Goal: Find contact information: Find contact information

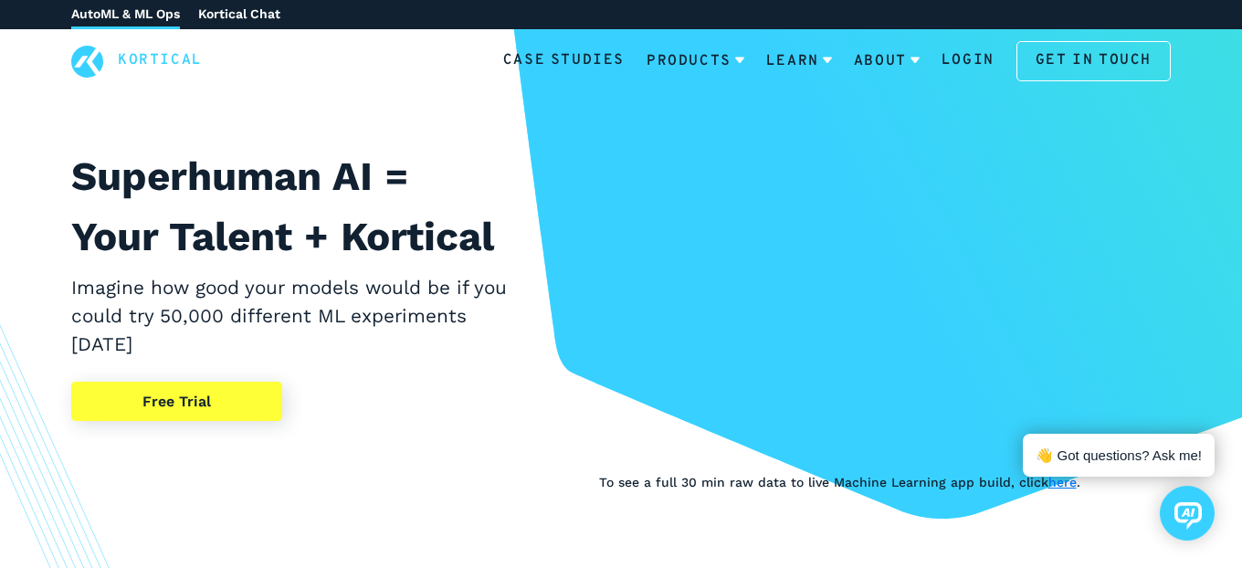
scroll to position [88, 0]
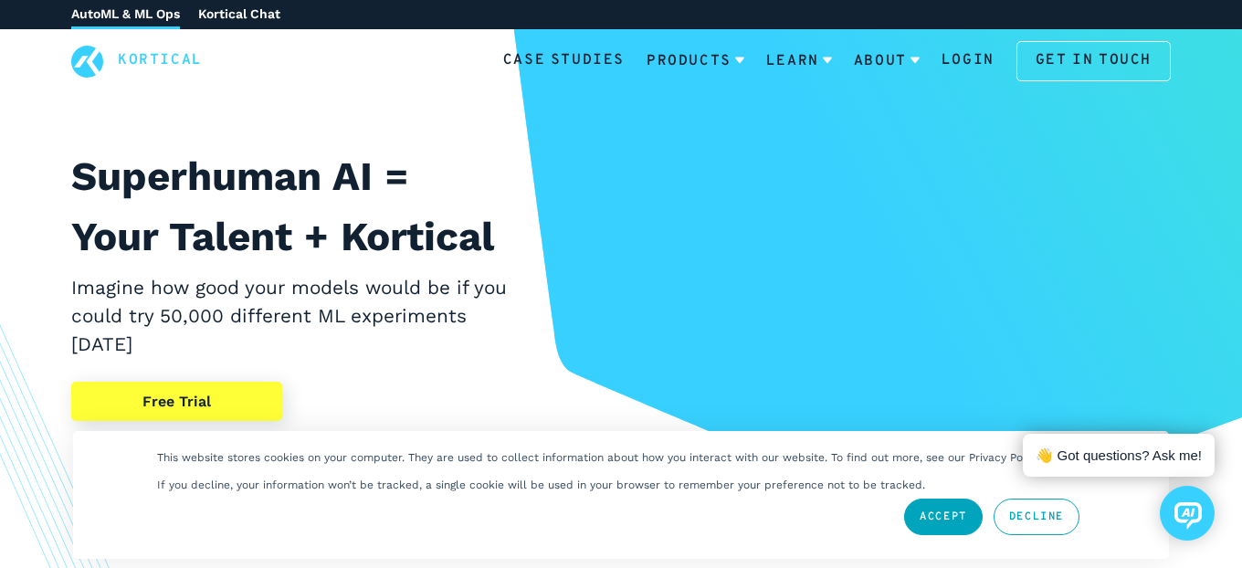
click at [930, 519] on link "Accept" at bounding box center [943, 517] width 79 height 37
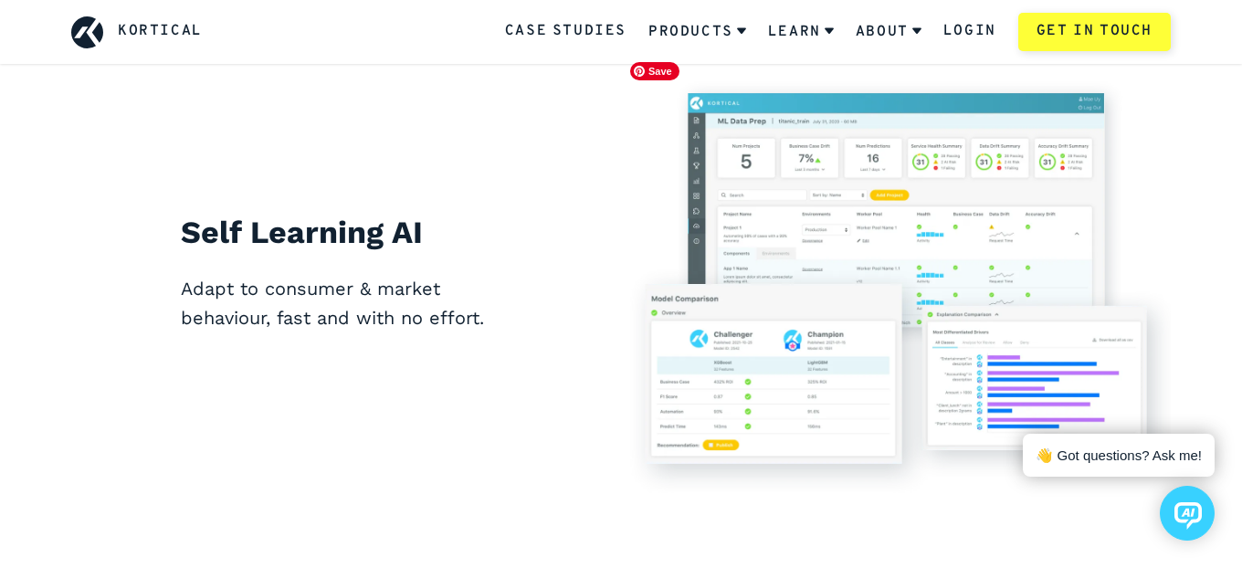
scroll to position [5981, 0]
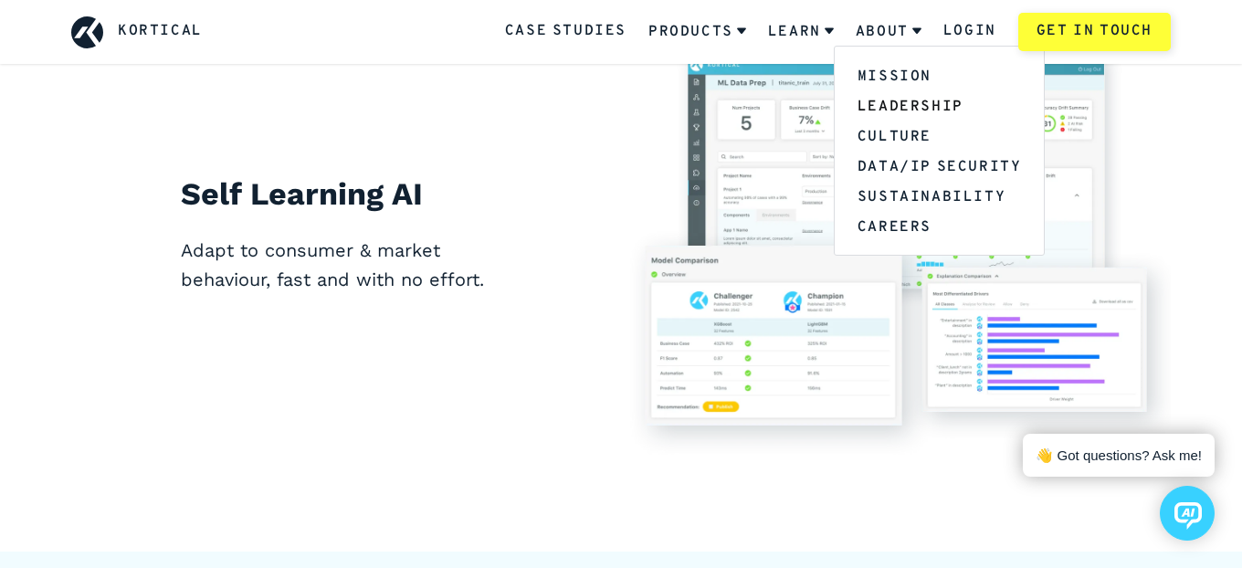
click at [892, 99] on link "Leadership" at bounding box center [940, 105] width 210 height 30
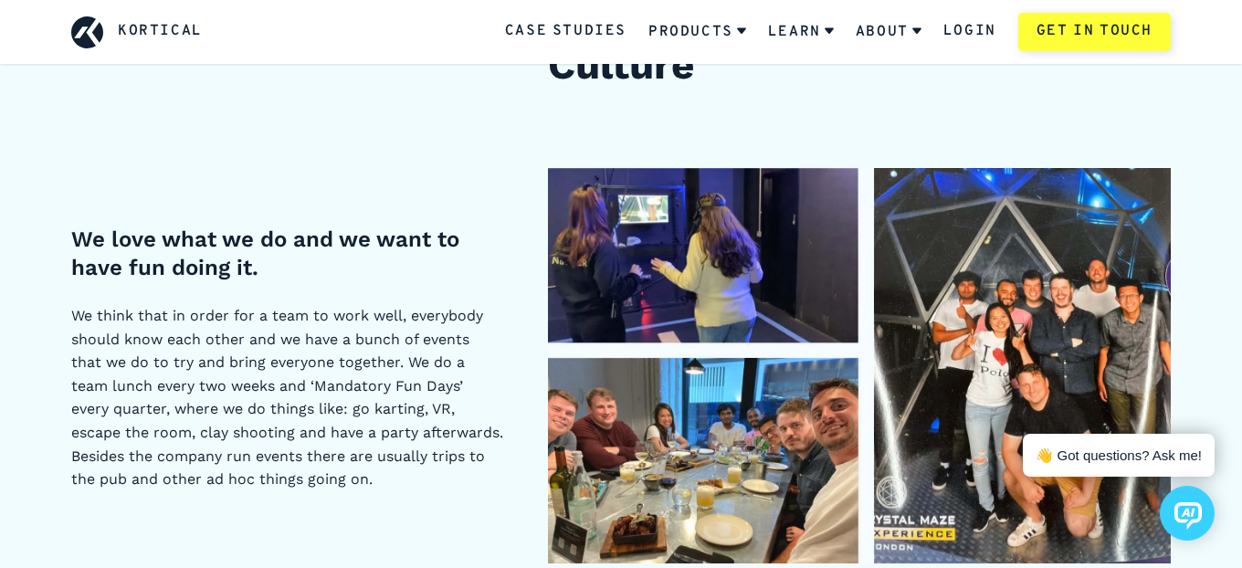
scroll to position [2049, 0]
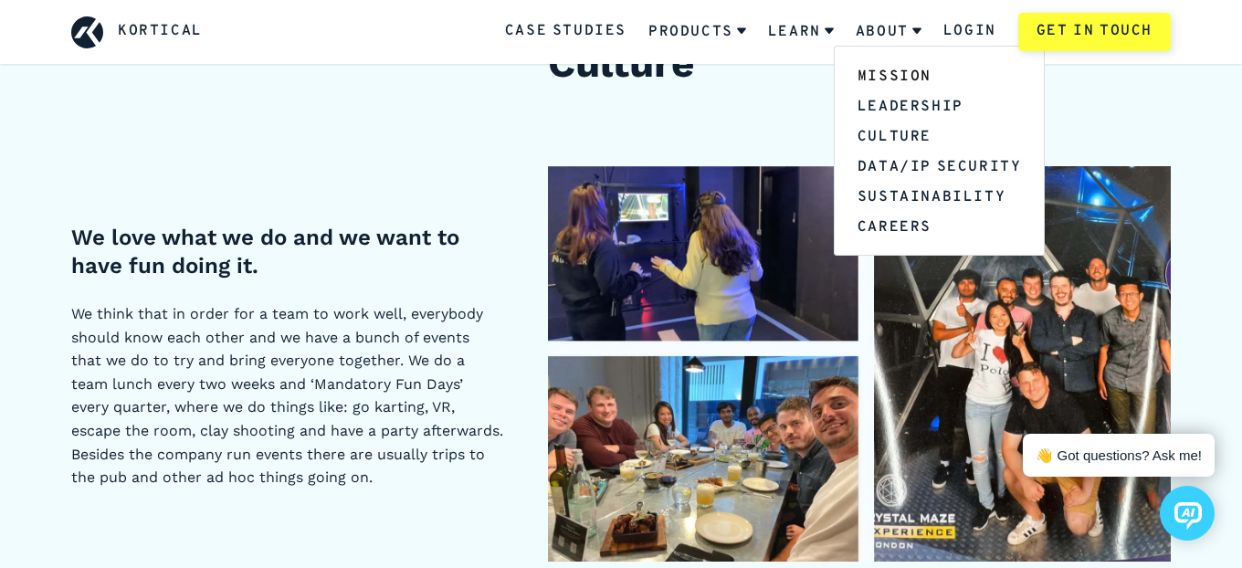
click at [893, 67] on link "Mission" at bounding box center [940, 75] width 210 height 30
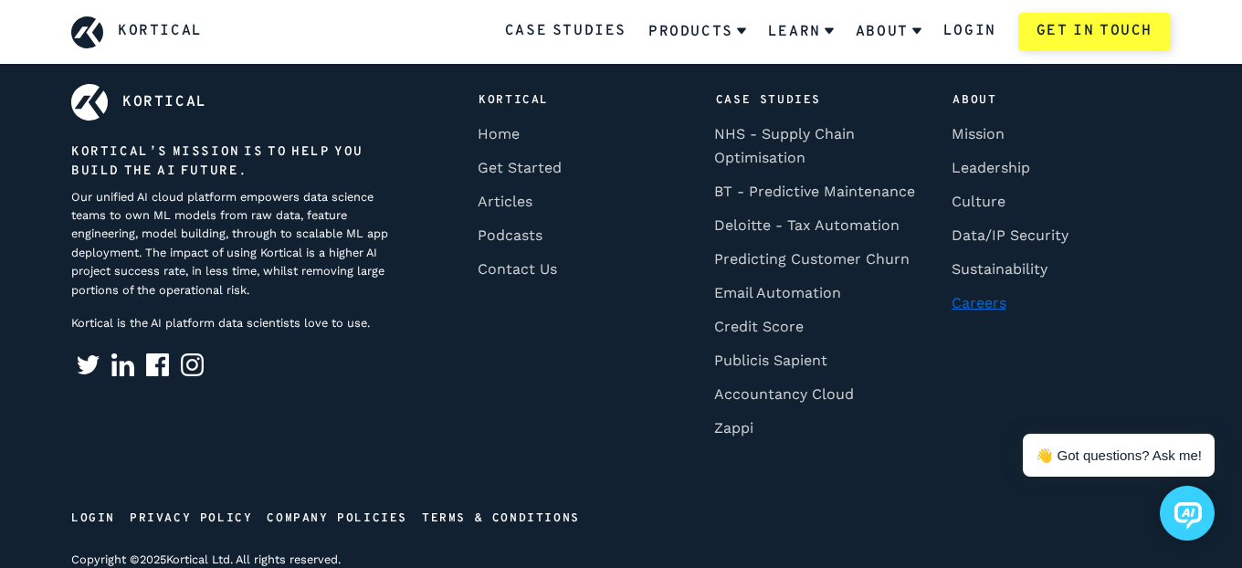
scroll to position [6219, 0]
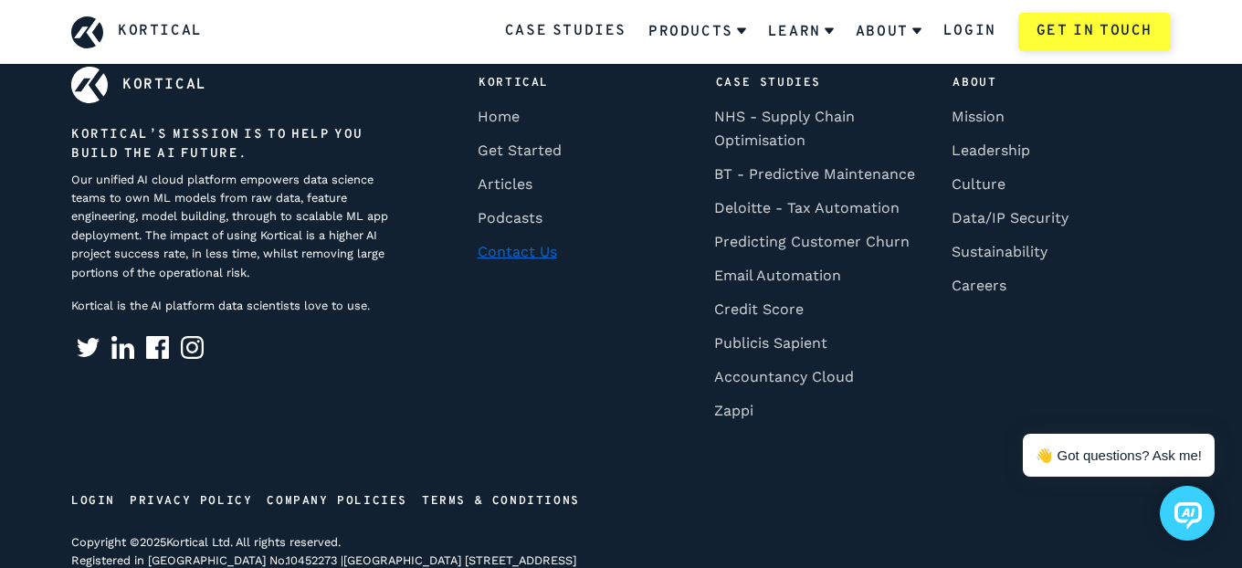
click at [484, 235] on link "Contact Us" at bounding box center [516, 252] width 91 height 34
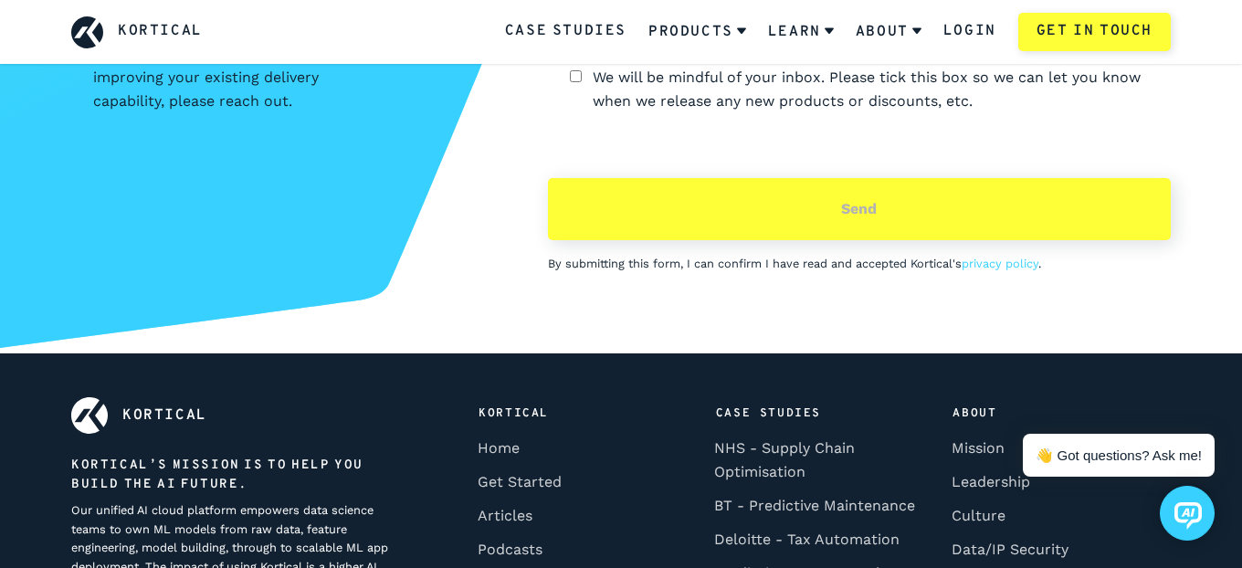
scroll to position [8374, 0]
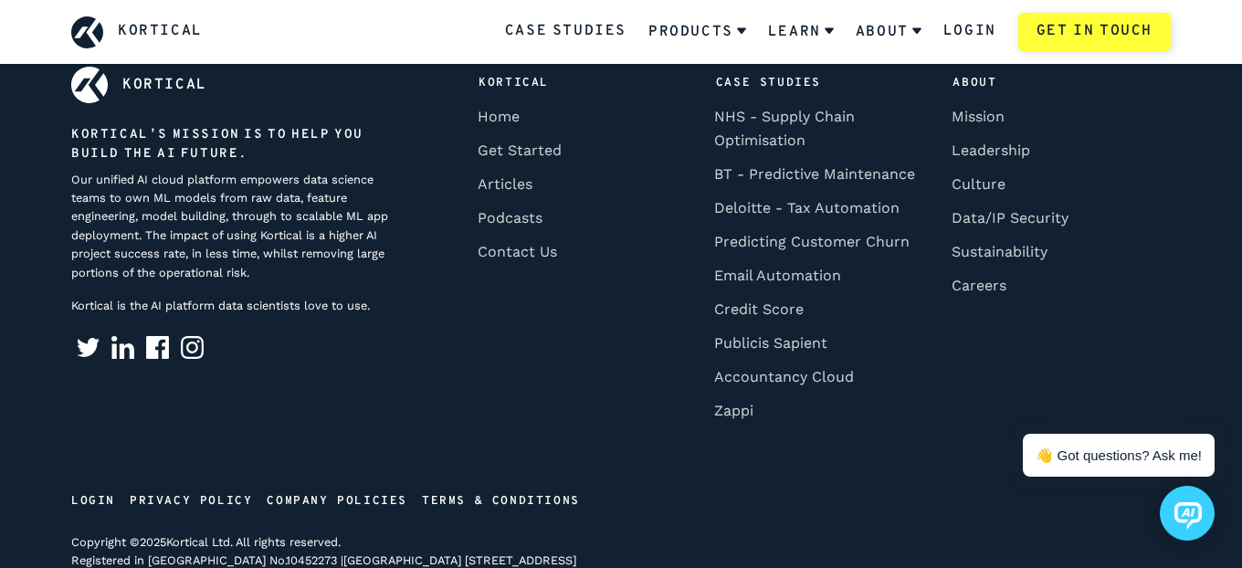
scroll to position [5981, 0]
